Goal: Information Seeking & Learning: Learn about a topic

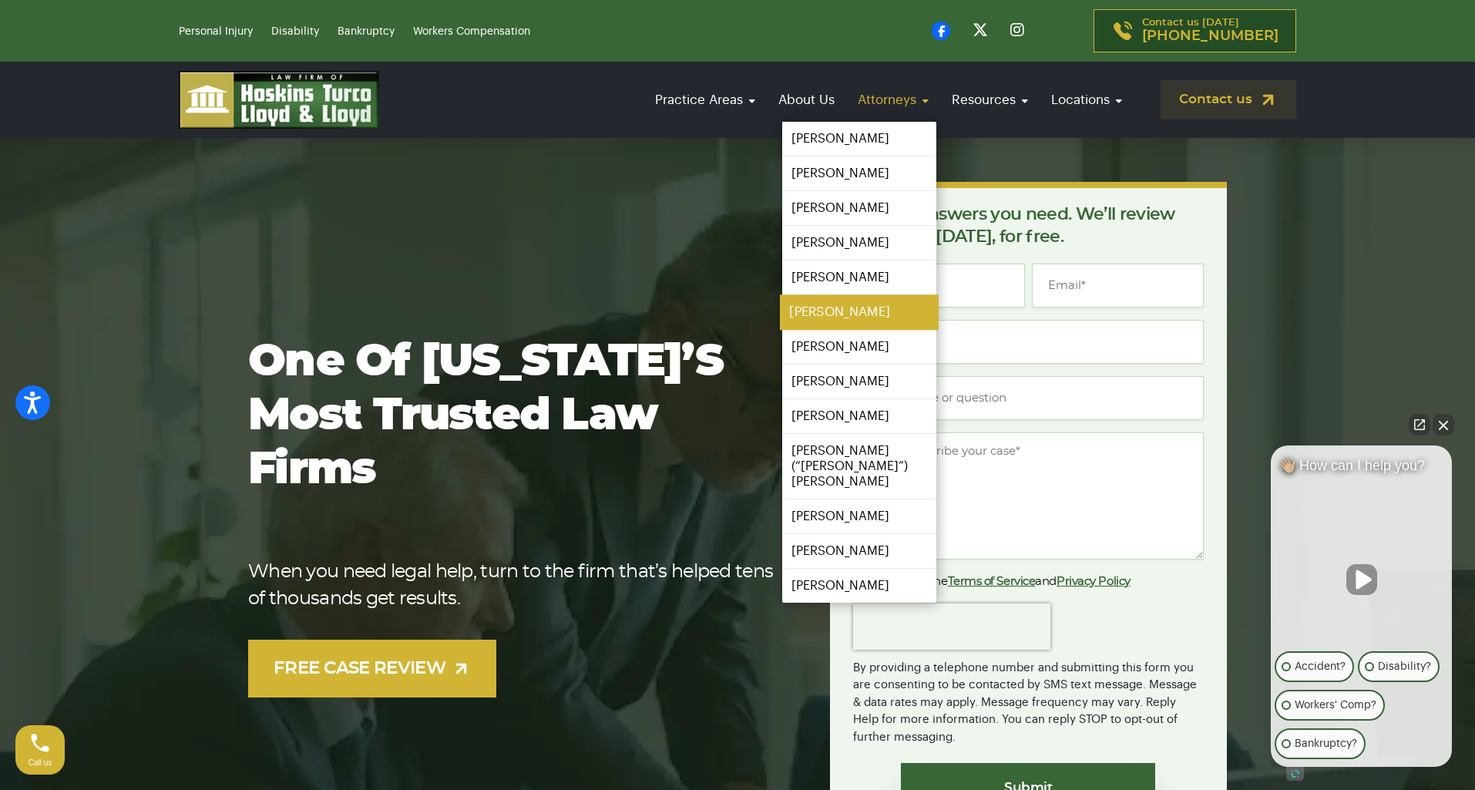
click at [822, 308] on link "[PERSON_NAME]" at bounding box center [859, 312] width 159 height 35
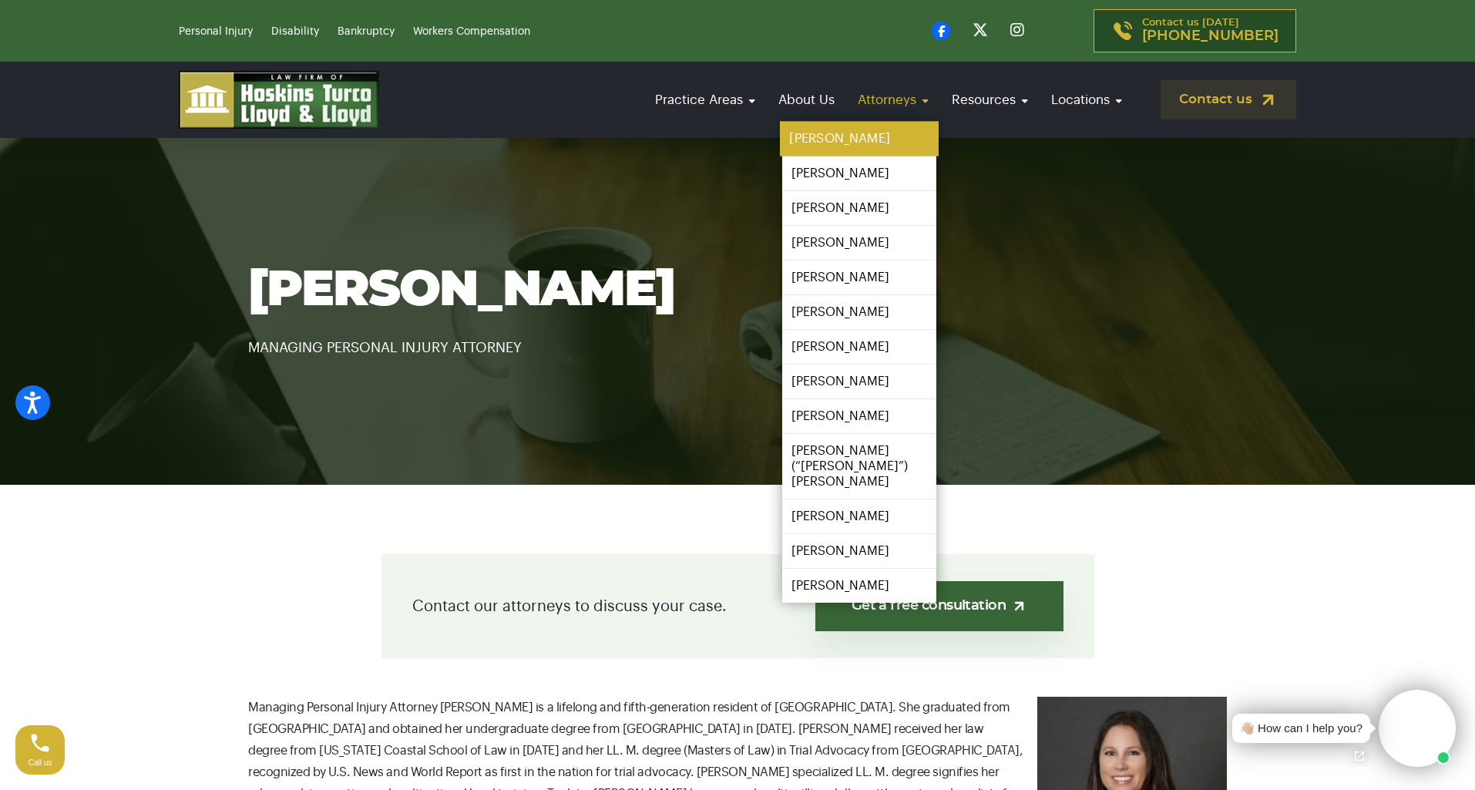
click at [831, 144] on link "[PERSON_NAME]" at bounding box center [859, 139] width 159 height 35
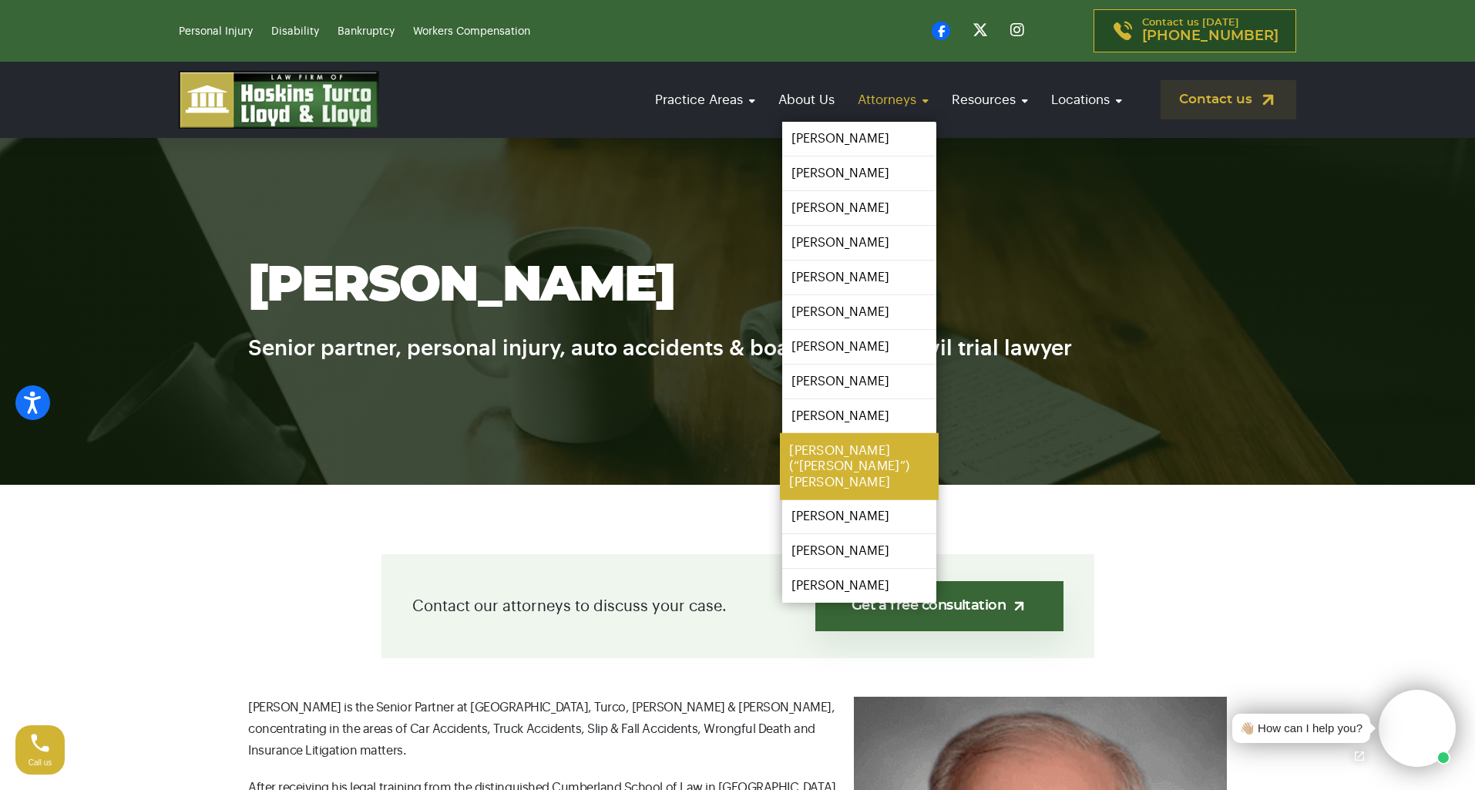
click at [857, 459] on link "[PERSON_NAME] (“[PERSON_NAME]”) [PERSON_NAME]" at bounding box center [859, 466] width 159 height 67
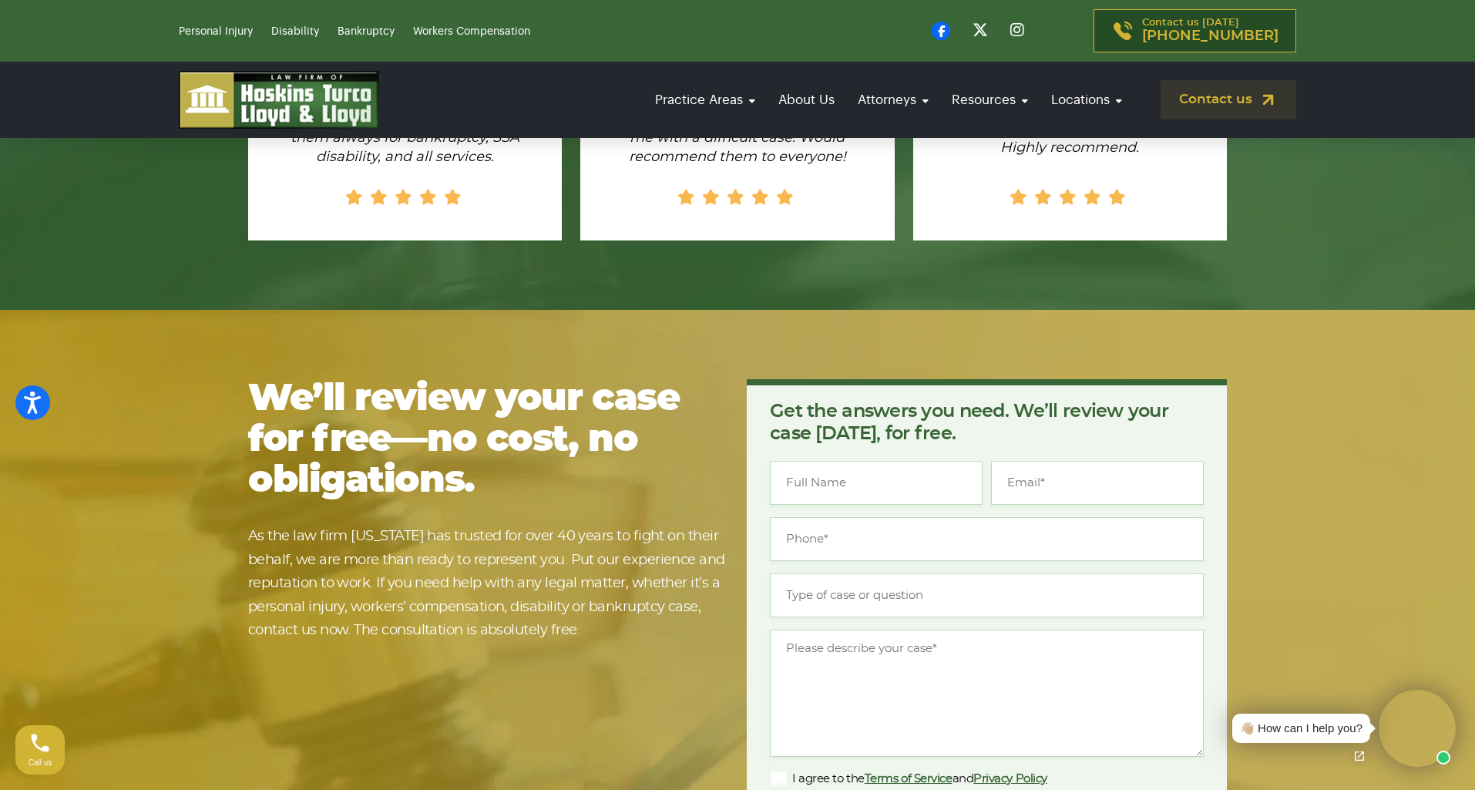
scroll to position [2597, 0]
